Goal: Navigation & Orientation: Find specific page/section

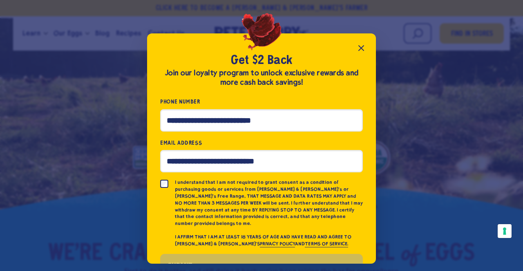
click at [359, 46] on icon "Close popup" at bounding box center [360, 48] width 5 height 5
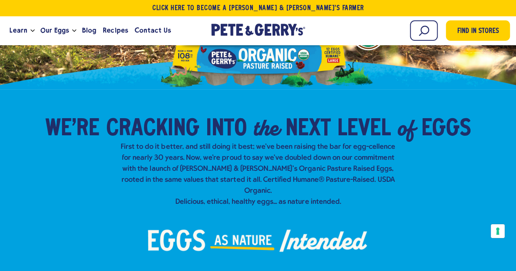
scroll to position [41, 0]
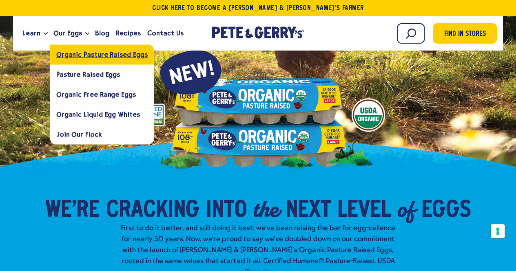
click at [64, 52] on span "Organic Pasture Raised Eggs" at bounding box center [101, 55] width 91 height 8
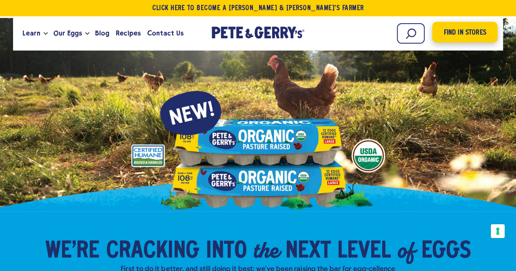
click at [462, 41] on link "Find in Stores" at bounding box center [465, 32] width 65 height 21
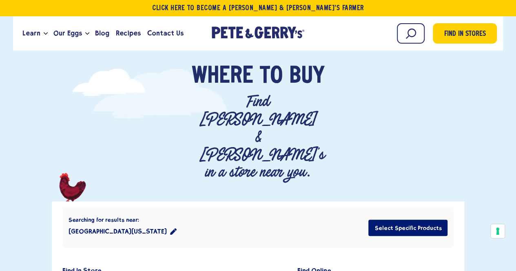
scroll to position [41, 0]
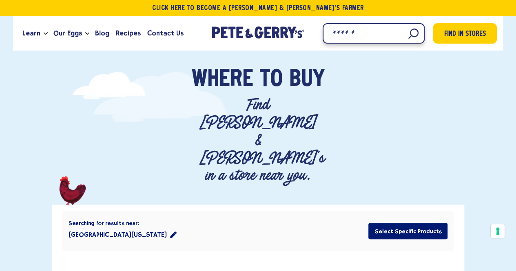
click at [416, 36] on input "Search" at bounding box center [374, 33] width 102 height 20
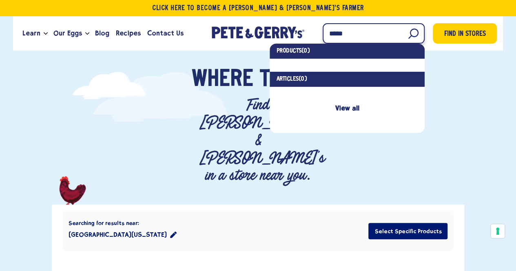
click at [415, 34] on input "*****" at bounding box center [374, 33] width 102 height 20
type input "*****"
click at [461, 88] on div "Where To Buy" at bounding box center [258, 82] width 430 height 29
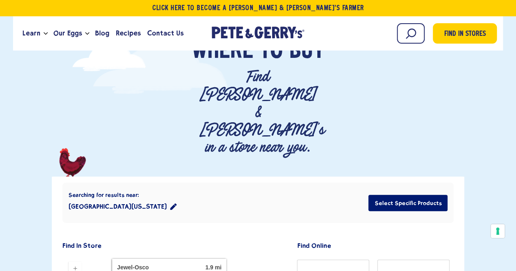
scroll to position [82, 0]
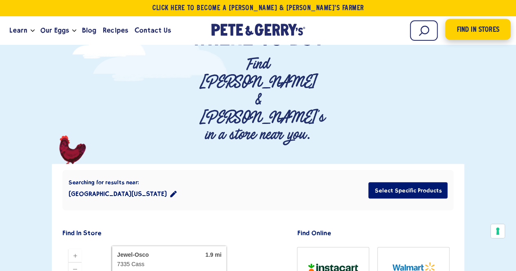
click at [468, 32] on span "Find in Stores" at bounding box center [478, 29] width 42 height 11
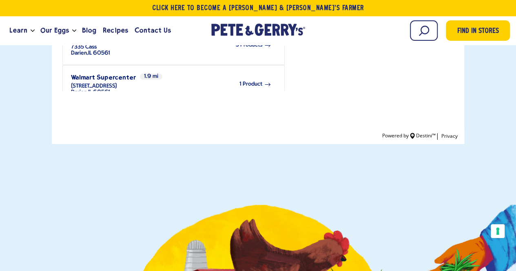
scroll to position [612, 0]
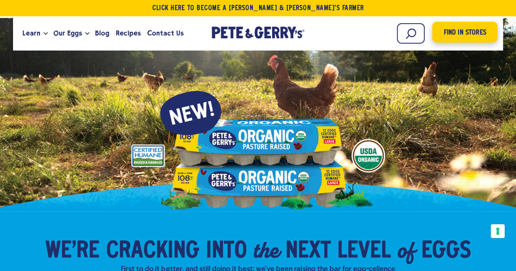
click at [448, 33] on span "Find in Stores" at bounding box center [465, 32] width 42 height 11
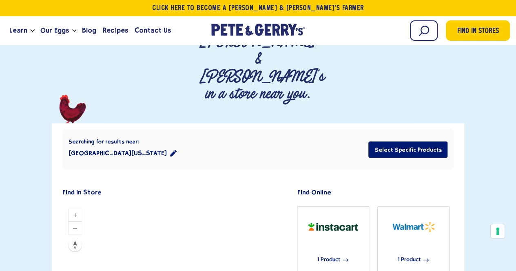
scroll to position [163, 0]
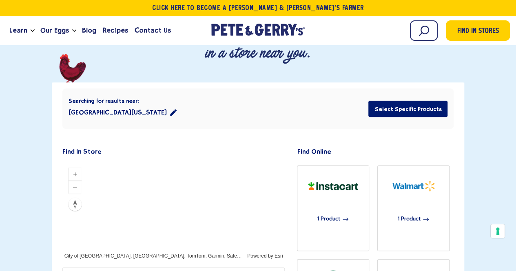
click at [109, 162] on div at bounding box center [173, 211] width 223 height 98
click at [81, 149] on h2 "Find In Store" at bounding box center [83, 152] width 43 height 7
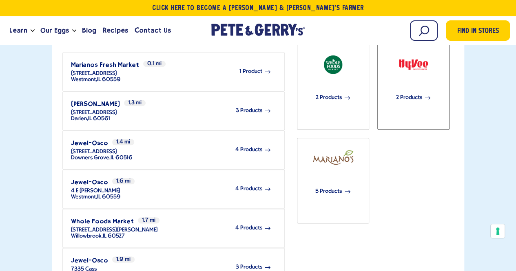
scroll to position [327, 0]
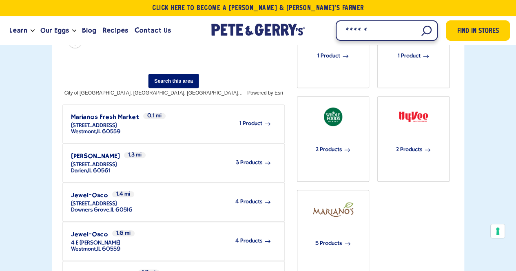
click at [425, 31] on input "Search" at bounding box center [387, 30] width 102 height 20
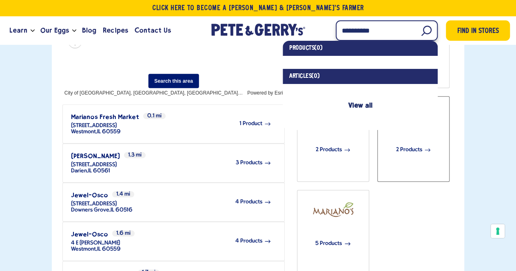
type input "**********"
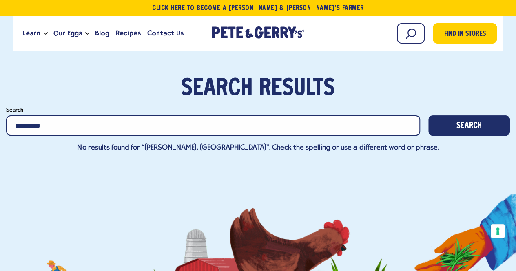
scroll to position [41, 0]
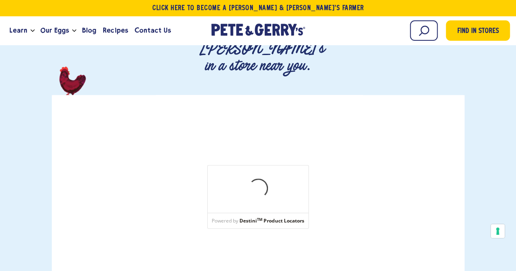
scroll to position [163, 0]
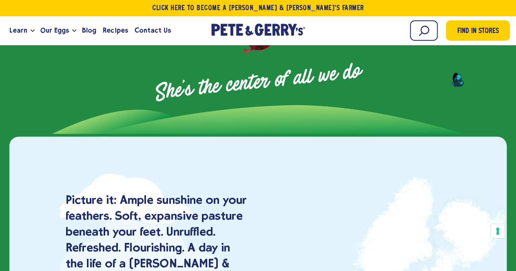
scroll to position [776, 0]
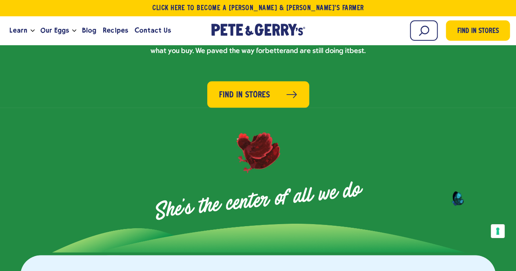
scroll to position [653, 0]
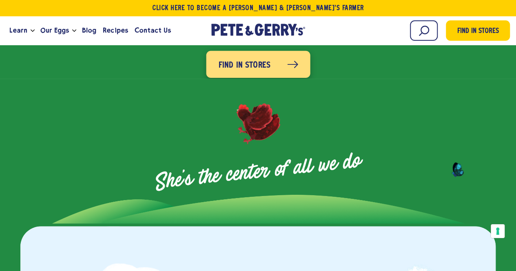
click at [281, 54] on link "Find in Stores" at bounding box center [258, 64] width 104 height 27
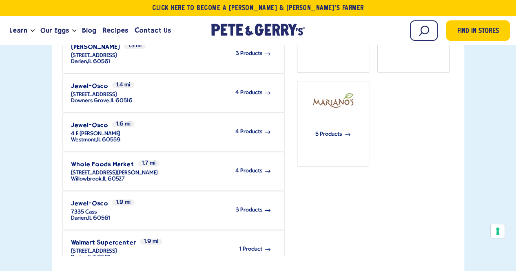
scroll to position [449, 0]
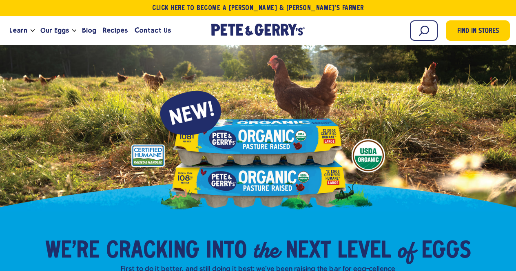
scroll to position [347, 0]
